Goal: Transaction & Acquisition: Obtain resource

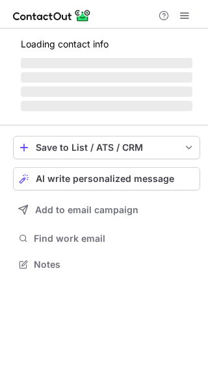
scroll to position [284, 208]
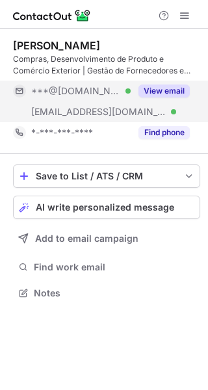
click at [161, 89] on button "View email" at bounding box center [163, 90] width 51 height 13
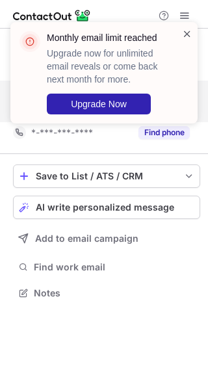
click at [185, 33] on span at bounding box center [187, 33] width 10 height 13
